Goal: Check status

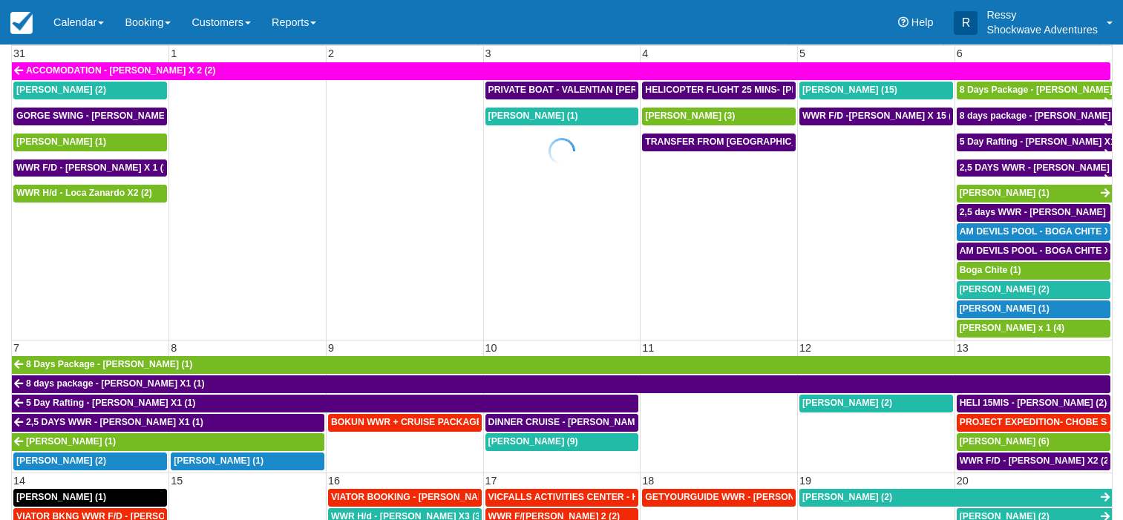
scroll to position [149, 0]
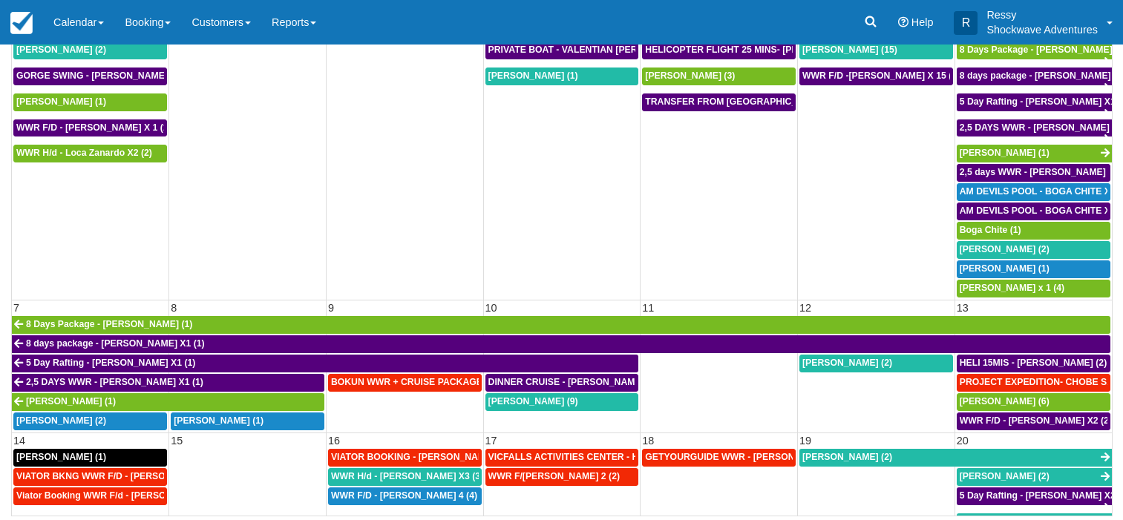
select select
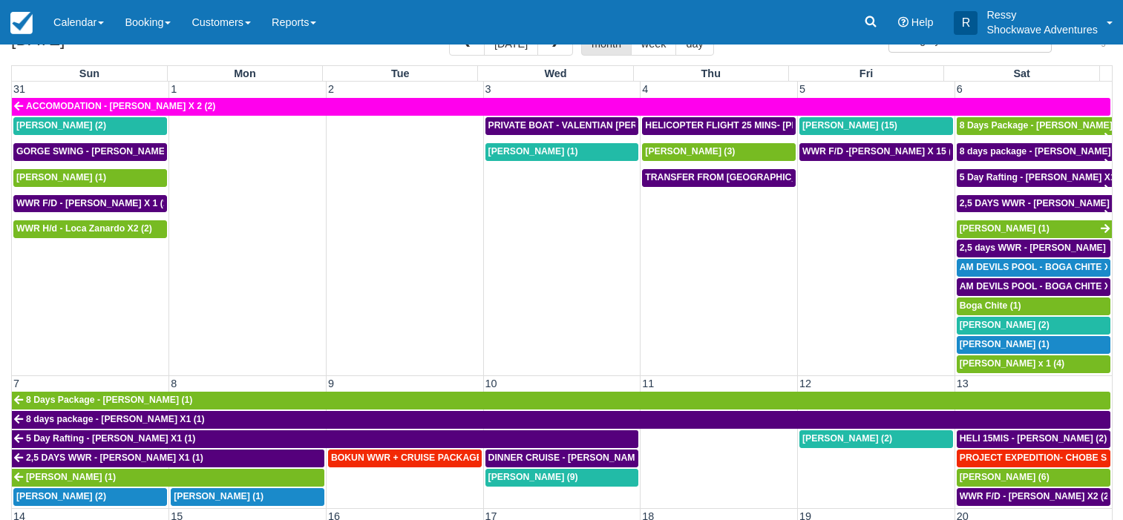
scroll to position [0, 0]
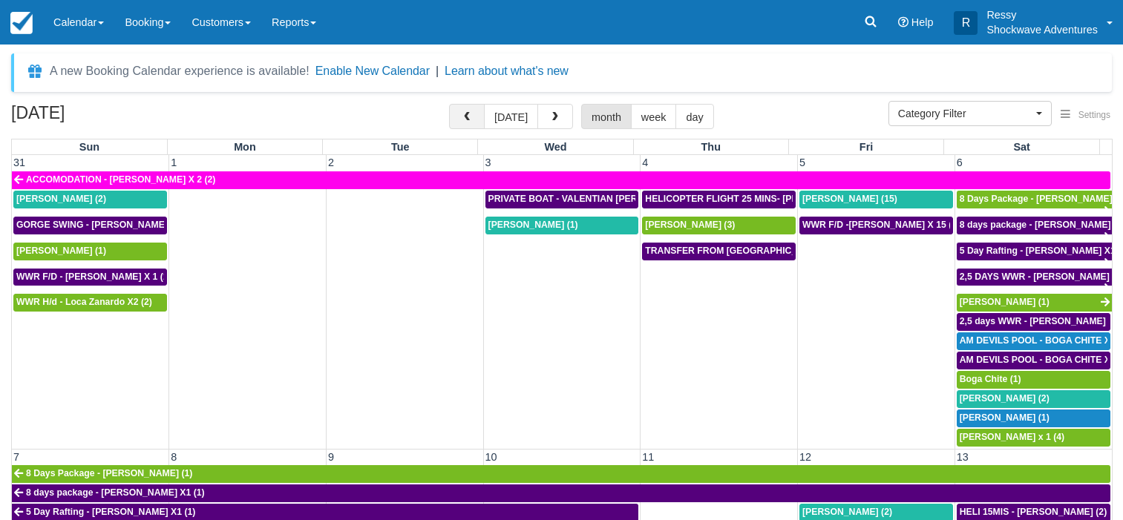
click at [472, 122] on span "button" at bounding box center [467, 117] width 10 height 10
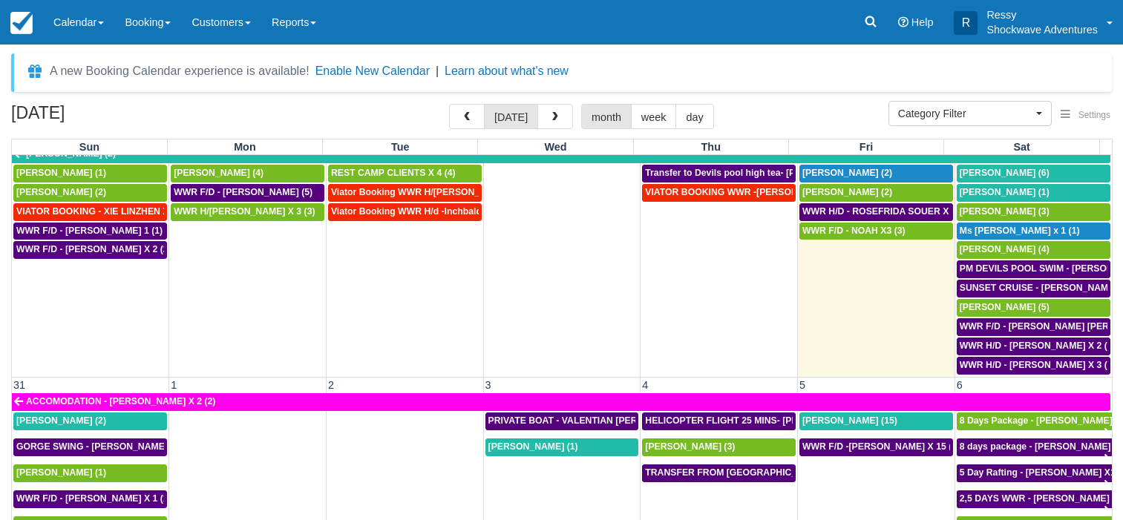
scroll to position [1077, 0]
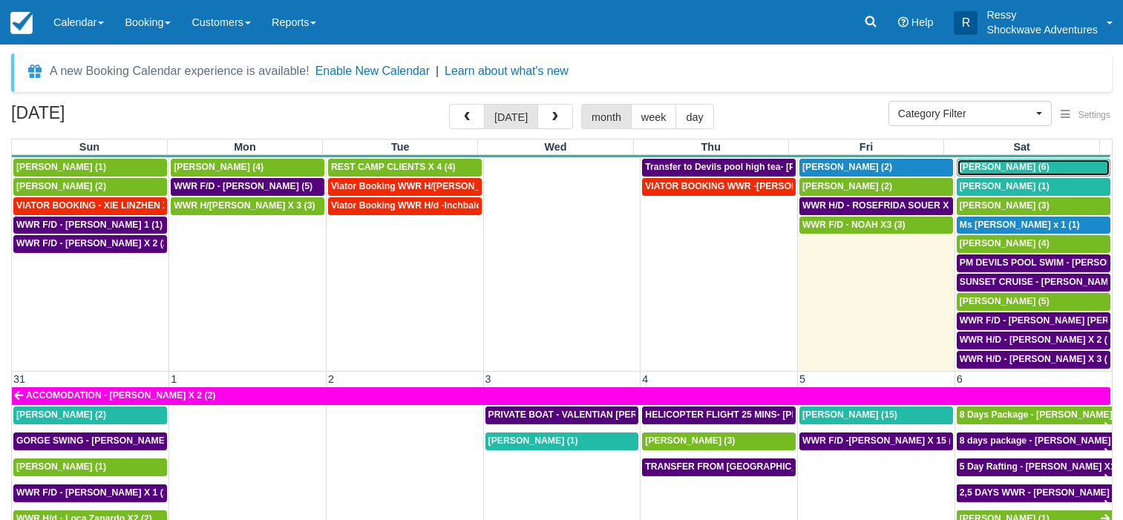
click at [960, 163] on span "[PERSON_NAME] (6)" at bounding box center [1005, 167] width 90 height 10
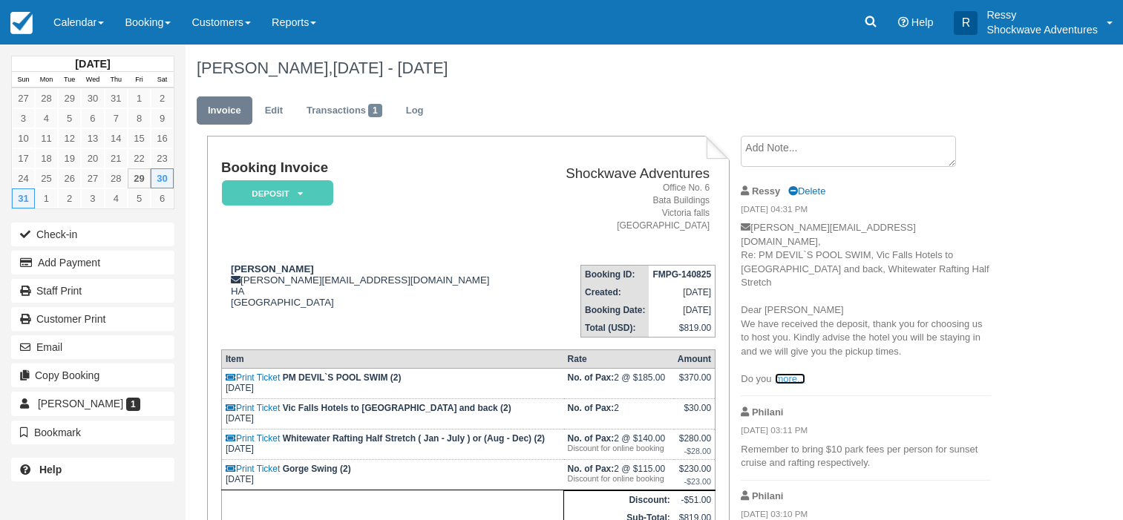
click at [794, 373] on link "more..." at bounding box center [790, 378] width 30 height 11
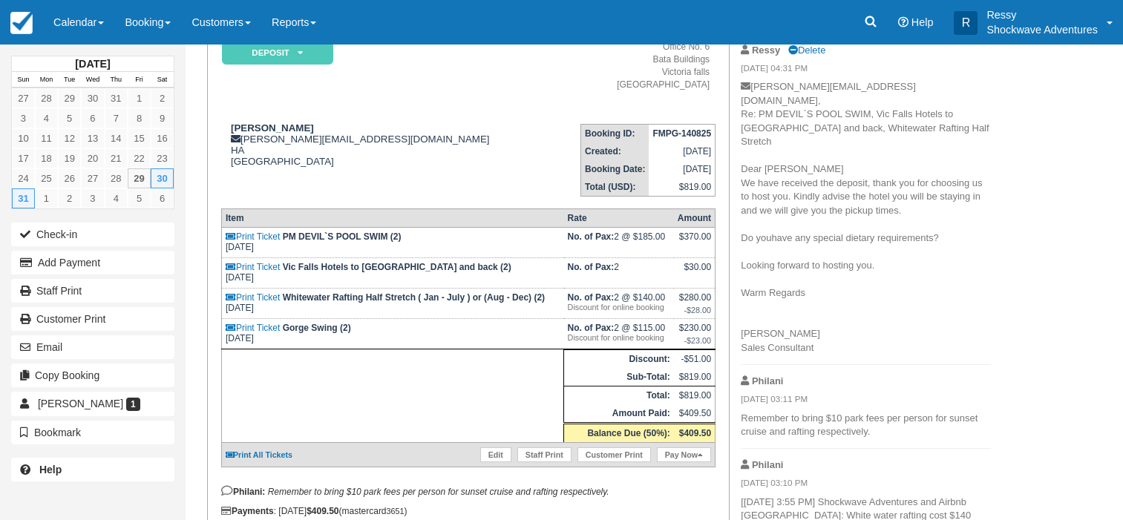
scroll to position [217, 0]
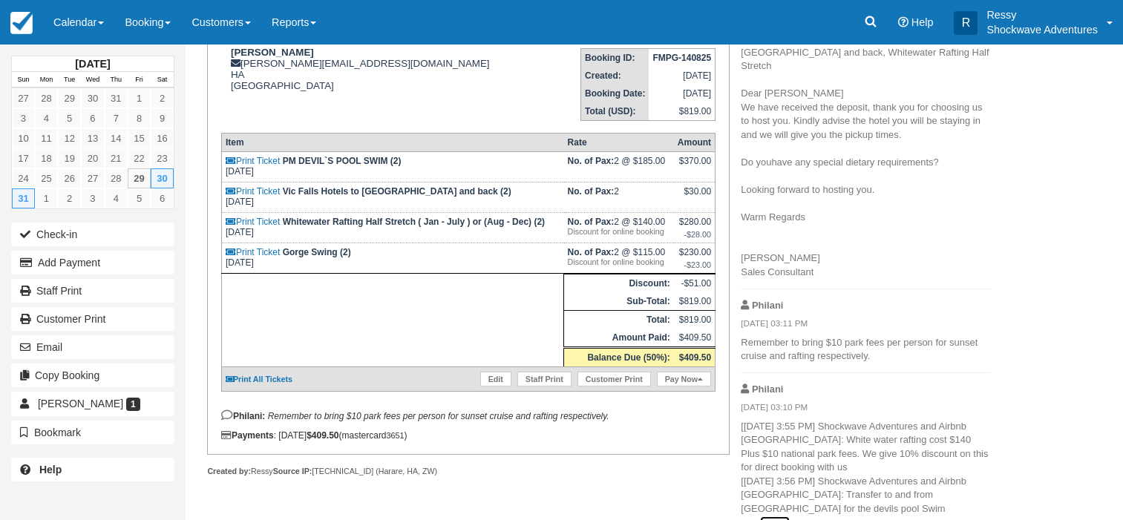
click at [790, 517] on link "more..." at bounding box center [775, 522] width 30 height 11
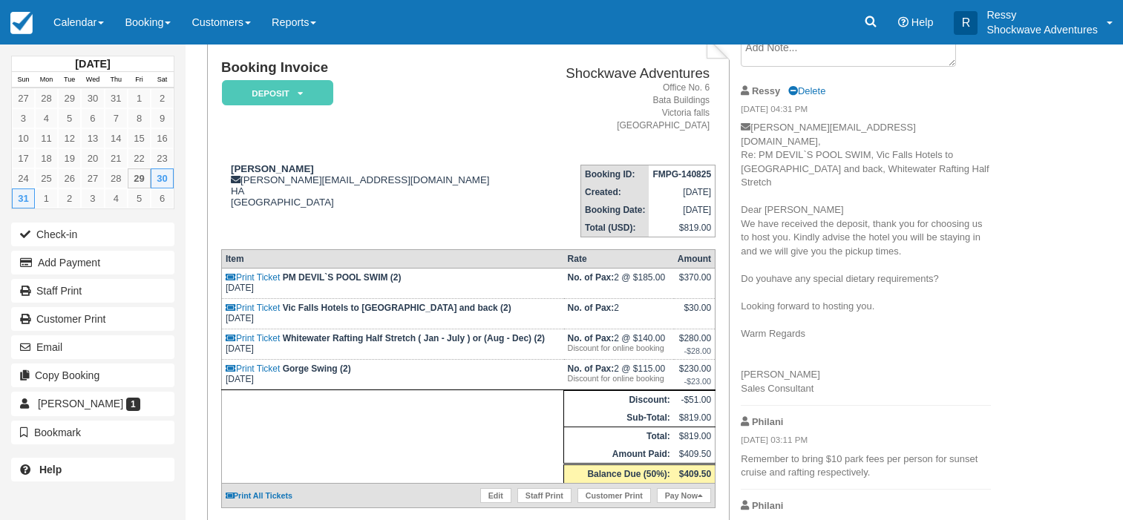
scroll to position [0, 0]
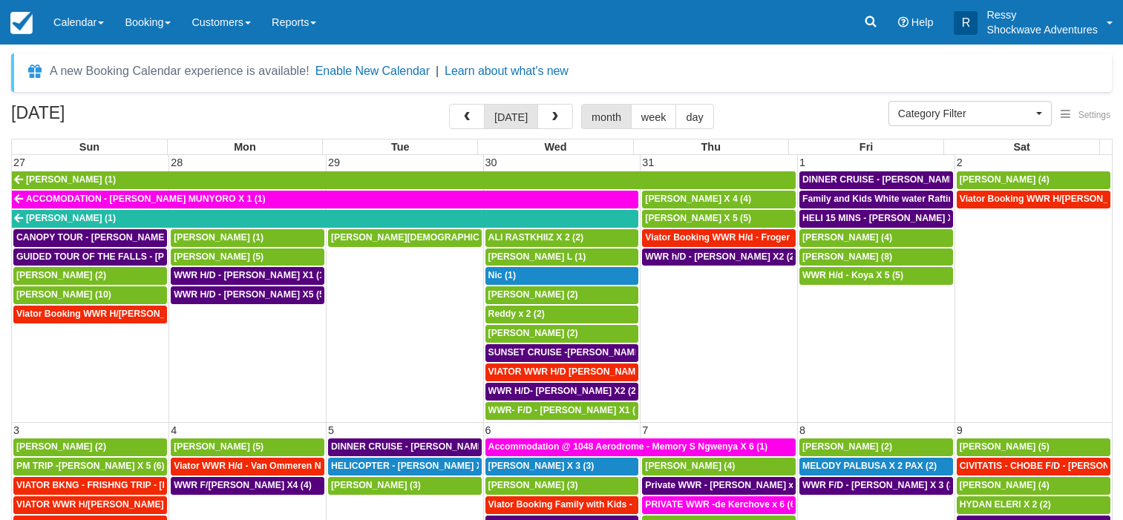
select select
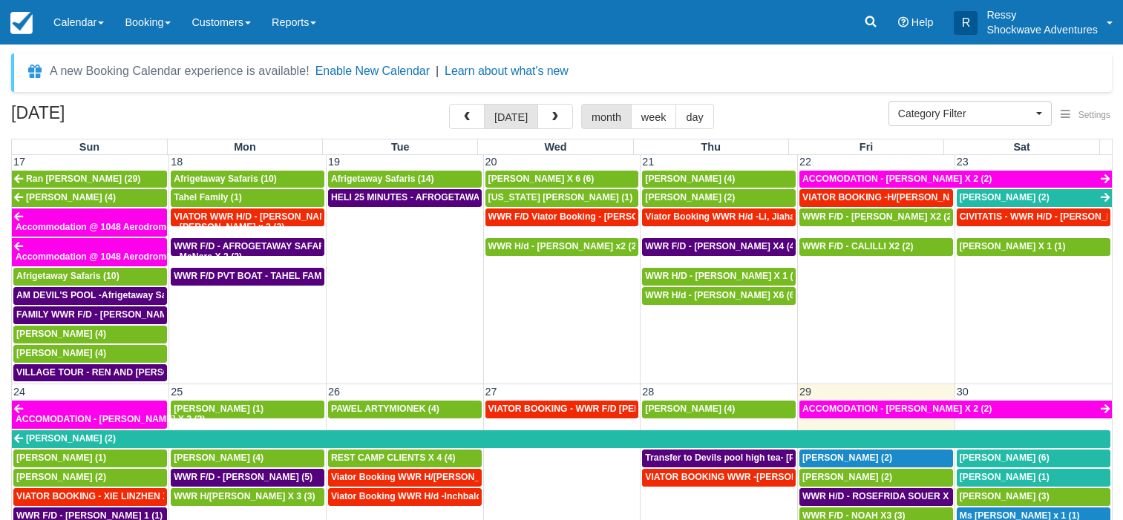
scroll to position [1069, 0]
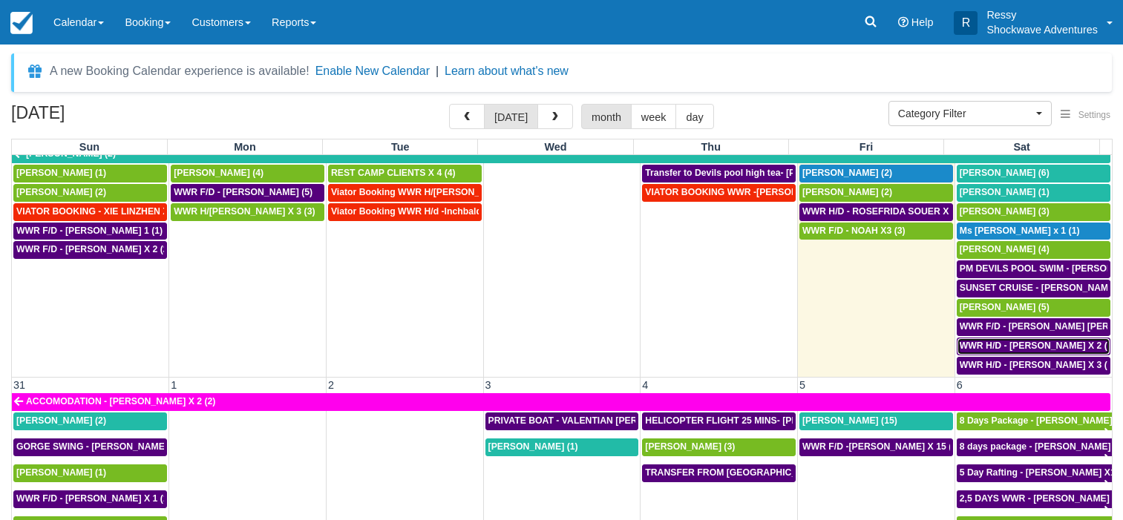
click at [1016, 345] on span "WWR H/D - [PERSON_NAME] X 2 (2)" at bounding box center [1038, 346] width 156 height 10
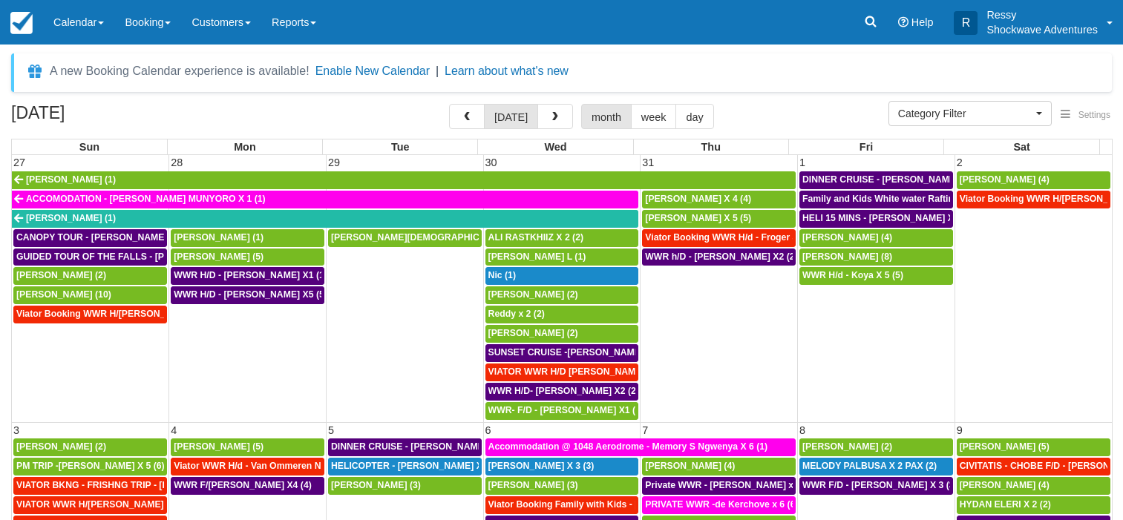
select select
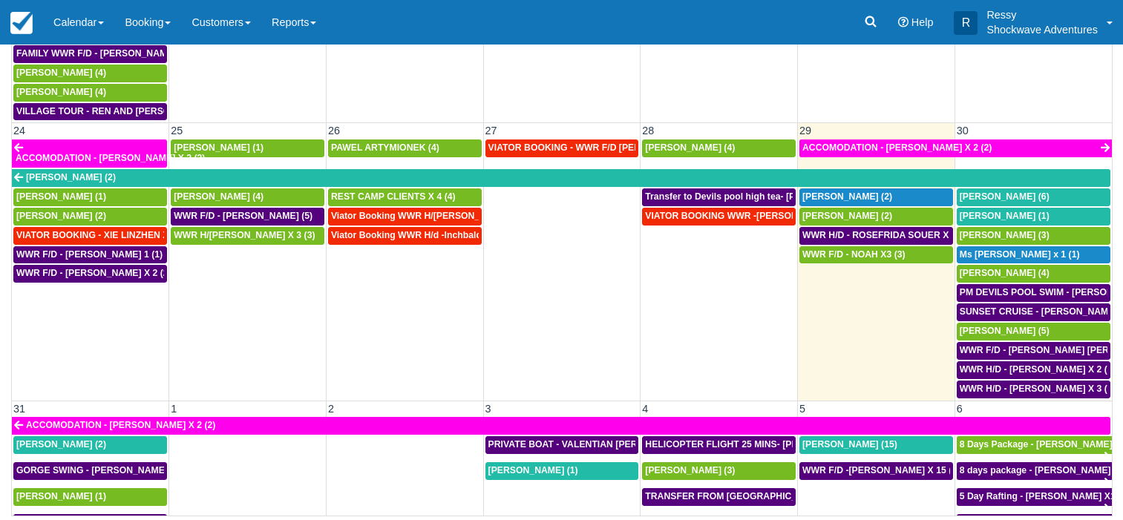
scroll to position [927, 0]
